Goal: Transaction & Acquisition: Purchase product/service

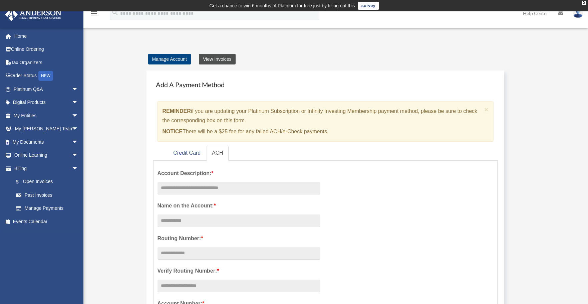
click at [219, 61] on link "View Invoices" at bounding box center [217, 59] width 36 height 11
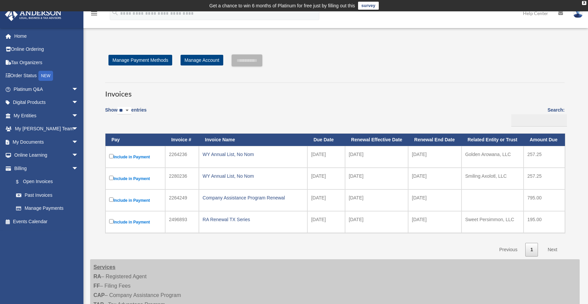
click at [553, 249] on link "Next" at bounding box center [552, 249] width 20 height 14
click at [506, 249] on link "Previous" at bounding box center [508, 249] width 28 height 14
click at [556, 246] on link "Next" at bounding box center [552, 249] width 20 height 14
click at [253, 63] on input "**********" at bounding box center [246, 60] width 31 height 12
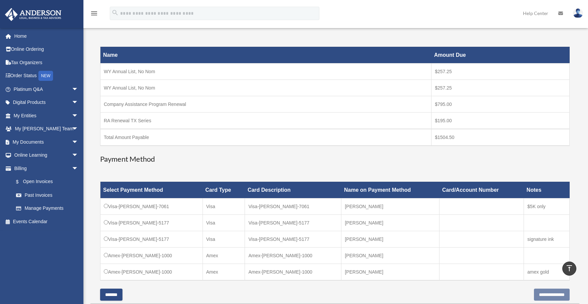
scroll to position [104, 0]
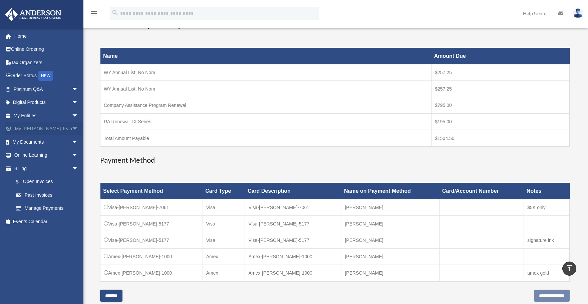
click at [55, 129] on link "My Anderson Team arrow_drop_down" at bounding box center [47, 128] width 84 height 13
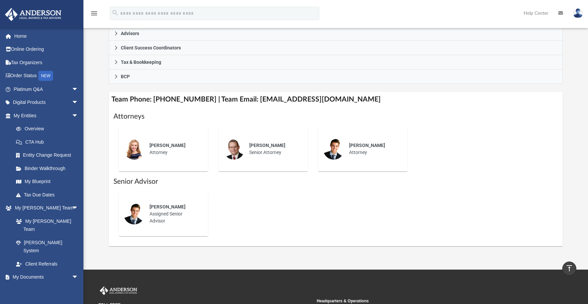
scroll to position [203, 0]
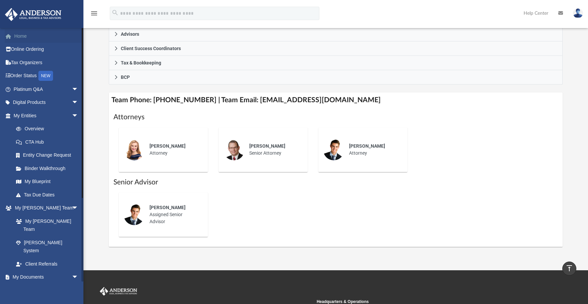
click at [17, 37] on link "Home" at bounding box center [47, 35] width 84 height 13
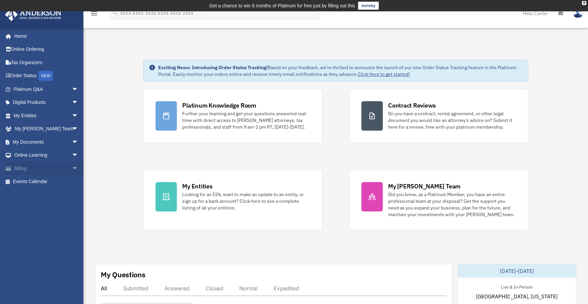
click at [23, 166] on link "Billing arrow_drop_down" at bounding box center [47, 167] width 84 height 13
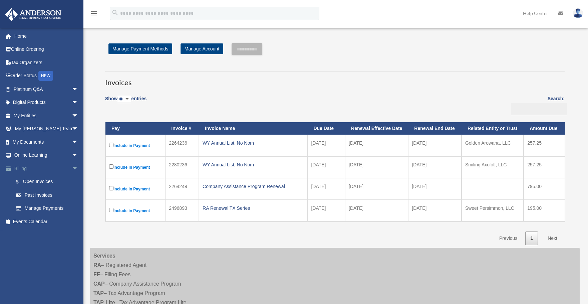
click at [72, 166] on span "arrow_drop_down" at bounding box center [78, 168] width 13 height 14
